Goal: Check status

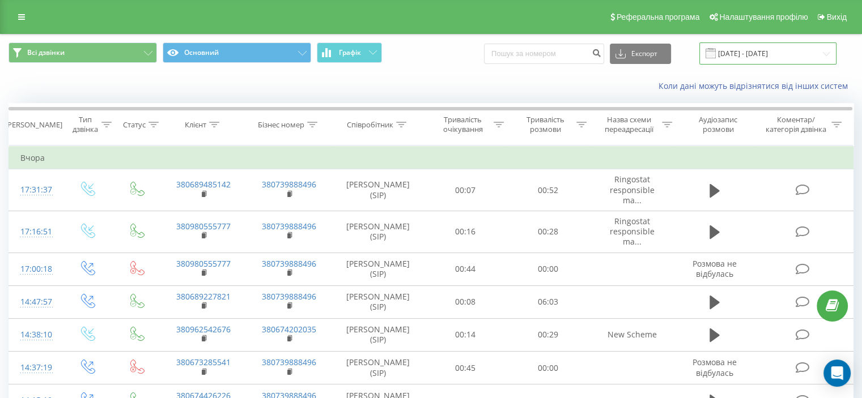
click at [781, 46] on input "21.08.2025 - 21.08.2025" at bounding box center [767, 53] width 137 height 22
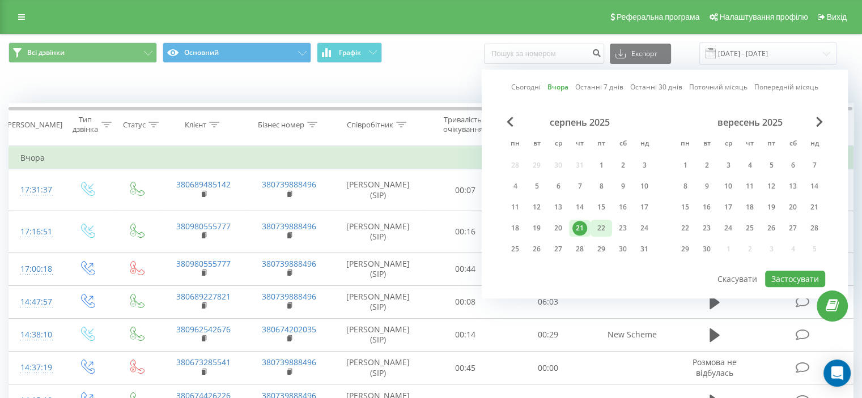
click at [594, 223] on div "22" at bounding box center [601, 228] width 15 height 15
click at [784, 276] on button "Застосувати" at bounding box center [795, 279] width 60 height 16
type input "[DATE] - [DATE]"
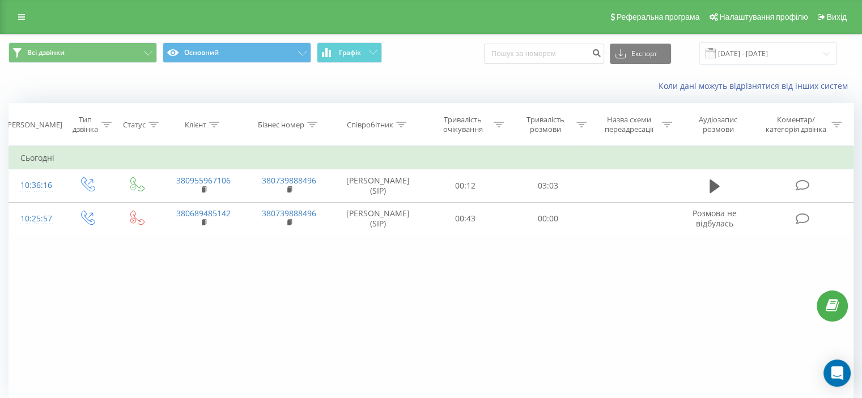
click at [406, 266] on div "Фільтрувати за умовою Дорівнює Введіть значення Скасувати OK Фільтрувати за умо…" at bounding box center [430, 273] width 845 height 255
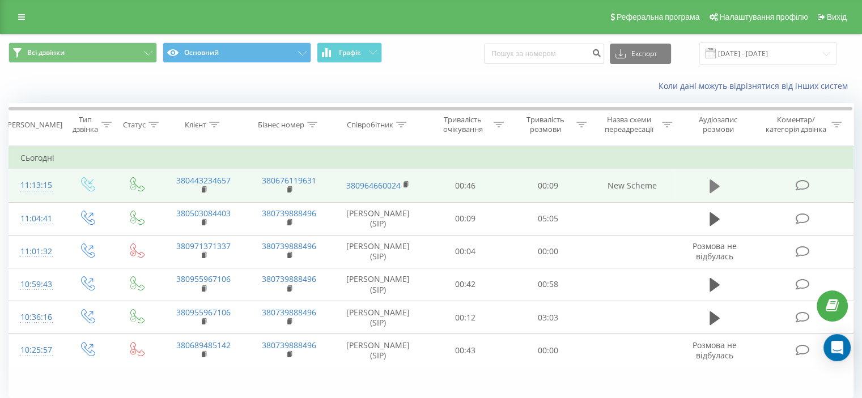
click at [718, 184] on icon at bounding box center [714, 186] width 10 height 16
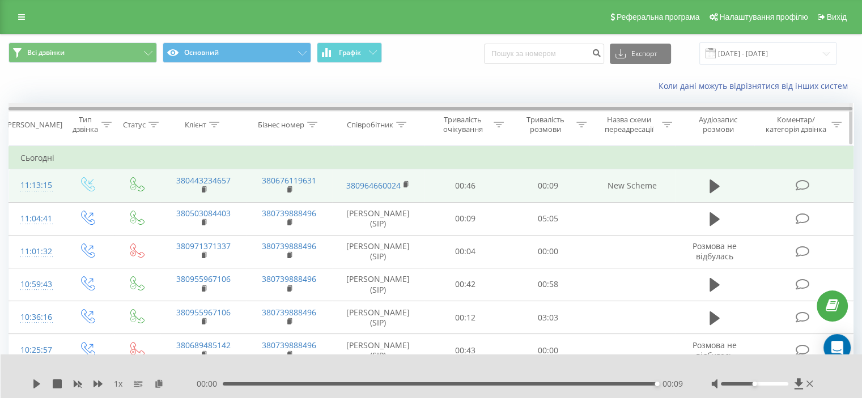
click at [457, 103] on div at bounding box center [430, 107] width 844 height 8
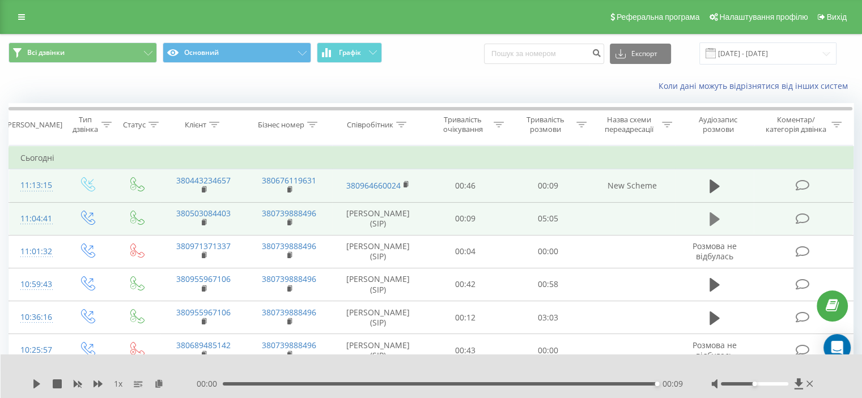
click at [708, 219] on button at bounding box center [714, 219] width 17 height 17
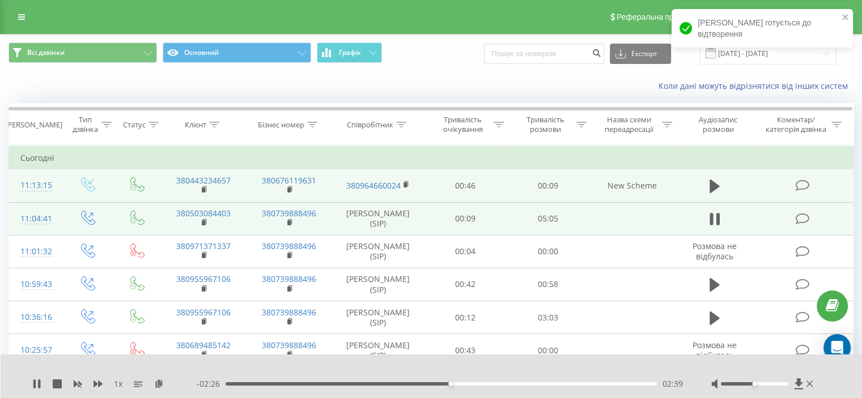
click at [410, 382] on div "- 02:26 02:39 02:39" at bounding box center [440, 383] width 486 height 11
click at [412, 382] on div "- 02:25 02:39 02:39" at bounding box center [440, 383] width 486 height 11
click at [412, 384] on div "02:12" at bounding box center [440, 383] width 431 height 3
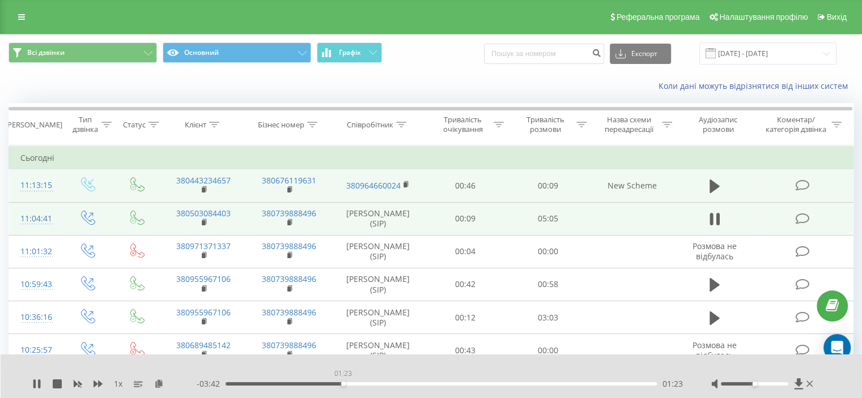
click at [343, 382] on div "01:23" at bounding box center [440, 383] width 431 height 3
